Goal: Book appointment/travel/reservation

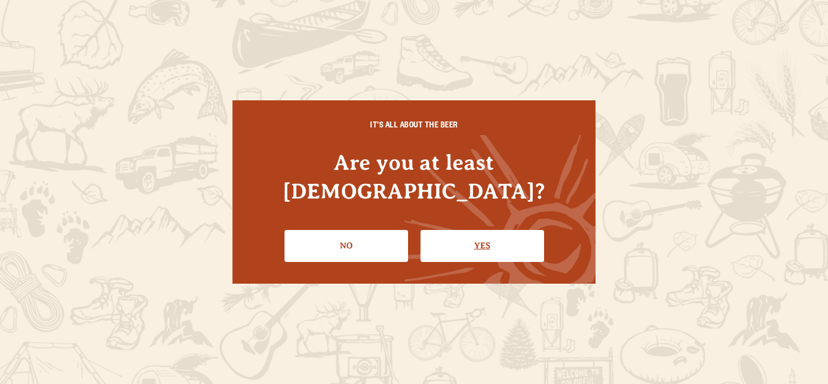
click at [501, 230] on link "Yes" at bounding box center [483, 245] width 124 height 31
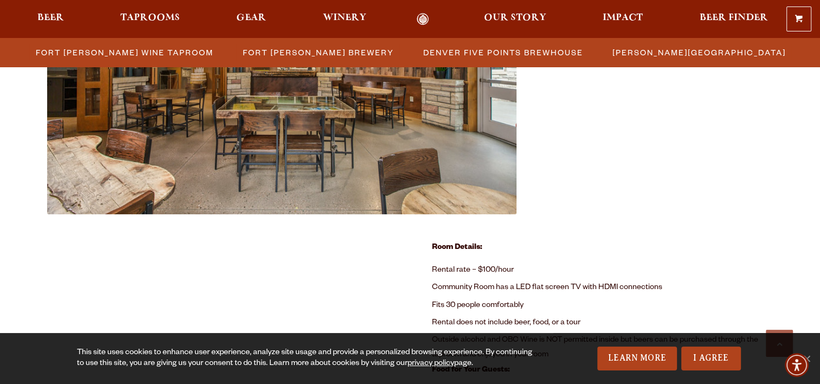
scroll to position [683, 0]
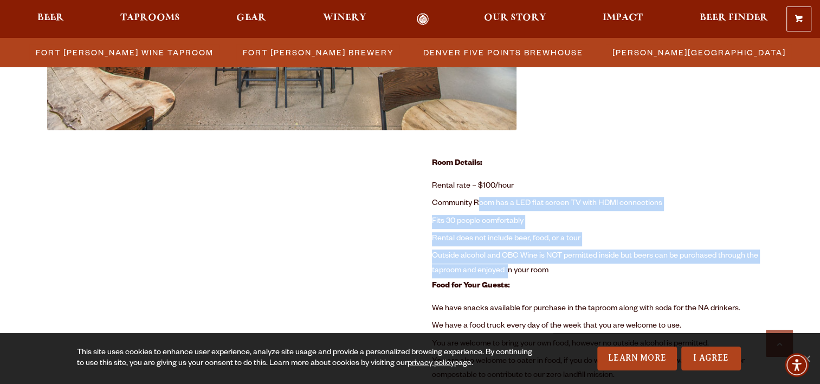
click at [509, 269] on ul "Rental rate – $100/hour Community Room has a LED flat screen TV with HDMI conne…" at bounding box center [602, 229] width 341 height 102
click at [509, 267] on li "Outside alcohol and OBC Wine is NOT permitted inside but beers can be purchased…" at bounding box center [602, 264] width 341 height 32
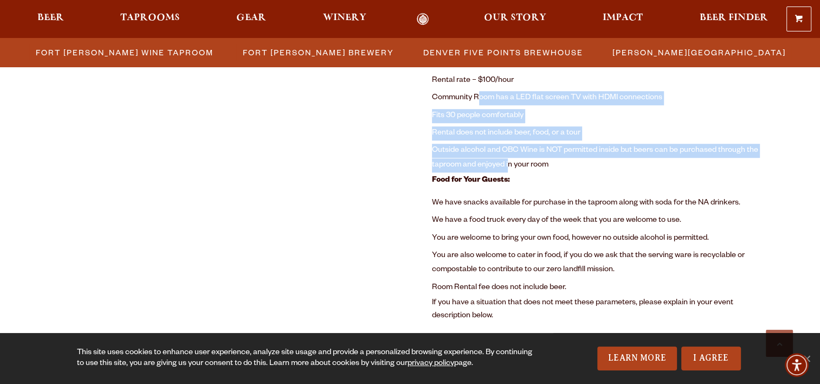
scroll to position [791, 0]
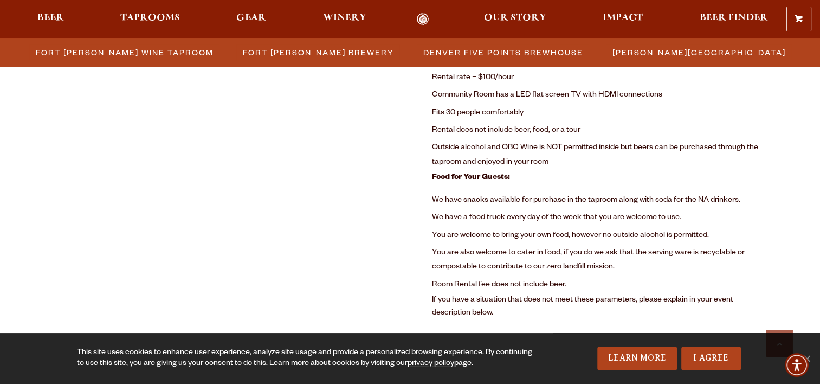
click at [593, 168] on li "Outside alcohol and OBC Wine is NOT permitted inside but beers can be purchased…" at bounding box center [602, 155] width 341 height 32
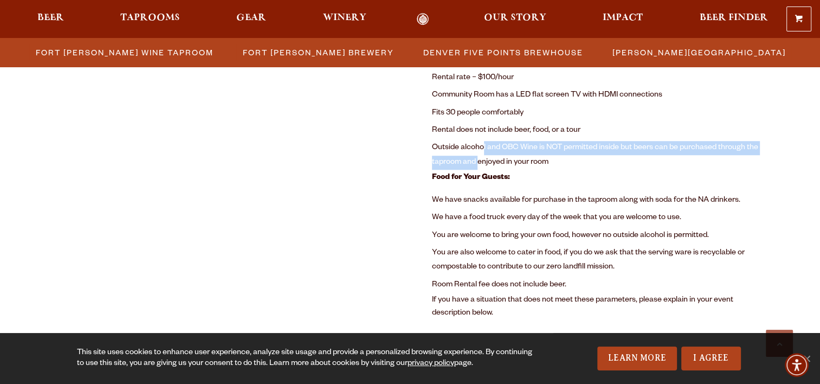
drag, startPoint x: 477, startPoint y: 161, endPoint x: 483, endPoint y: 144, distance: 18.3
click at [482, 145] on li "Outside alcohol and OBC Wine is NOT permitted inside but beers can be purchased…" at bounding box center [602, 155] width 341 height 32
click at [520, 141] on li "Outside alcohol and OBC Wine is NOT permitted inside but beers can be purchased…" at bounding box center [602, 155] width 341 height 32
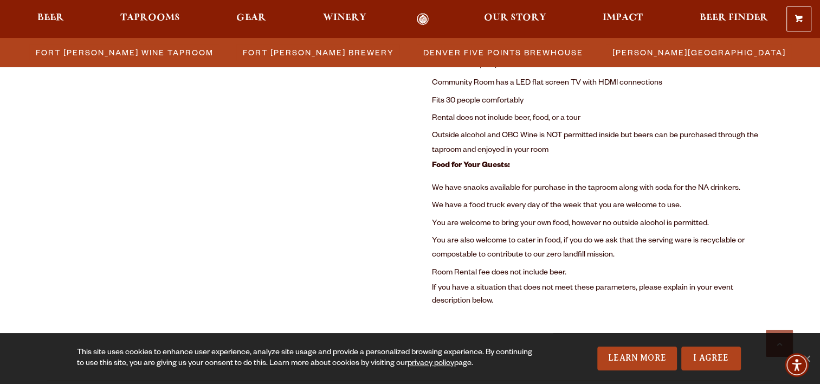
scroll to position [822, 0]
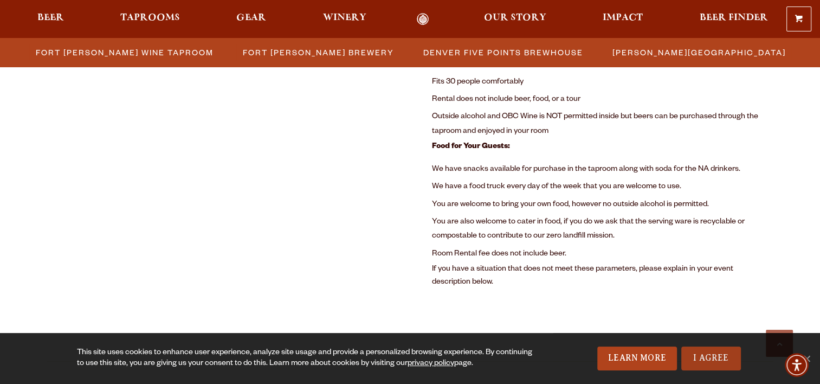
click at [715, 351] on link "I Agree" at bounding box center [711, 358] width 60 height 24
